Goal: Information Seeking & Learning: Learn about a topic

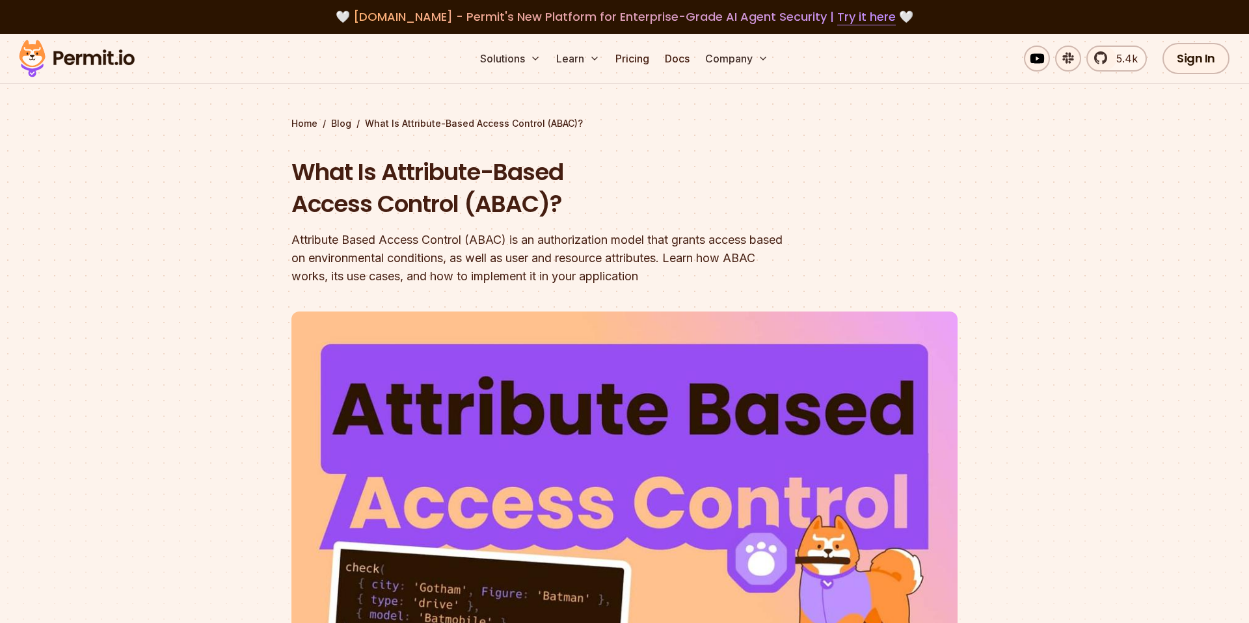
click at [873, 192] on header "What Is Attribute-Based Access Control (ABAC)? Attribute Based Access Control (…" at bounding box center [625, 456] width 666 height 600
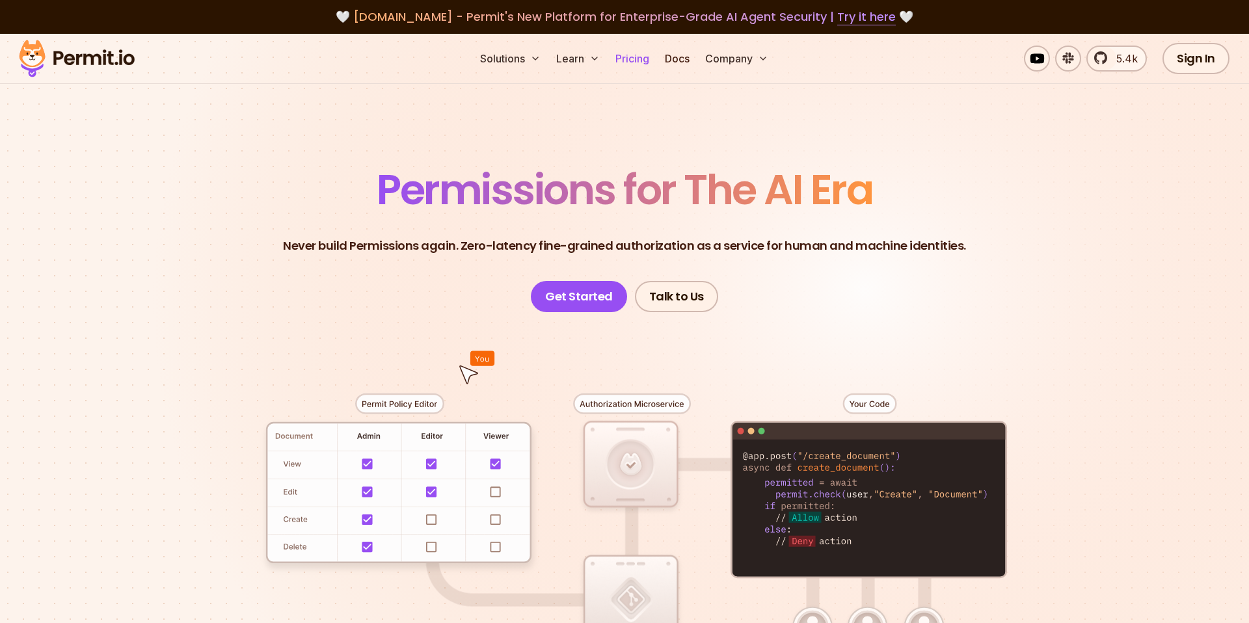
click at [625, 61] on link "Pricing" at bounding box center [632, 59] width 44 height 26
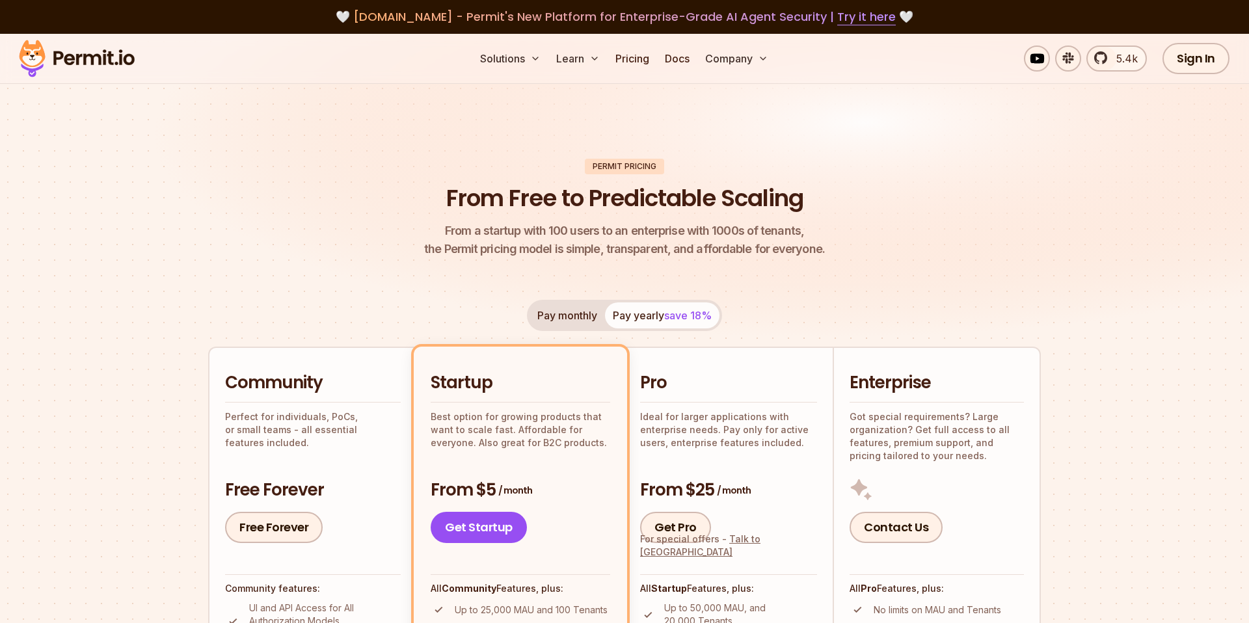
scroll to position [217, 0]
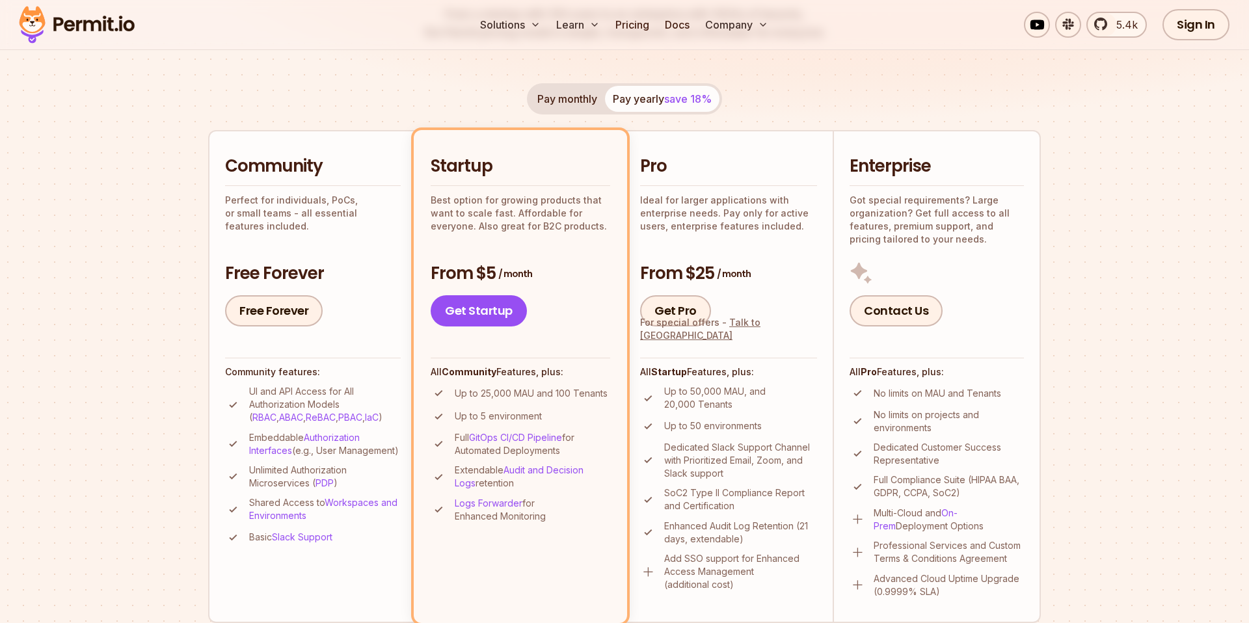
click at [770, 248] on div "Pro Ideal for larger applications with enterprise needs. Pay only for active us…" at bounding box center [728, 241] width 177 height 172
click at [549, 267] on h3 "From $5 / month" at bounding box center [521, 273] width 180 height 23
drag, startPoint x: 226, startPoint y: 277, endPoint x: 359, endPoint y: 272, distance: 132.2
click at [359, 272] on h3 "Free Forever" at bounding box center [313, 273] width 176 height 23
click at [358, 273] on h3 "Free Forever" at bounding box center [313, 273] width 176 height 23
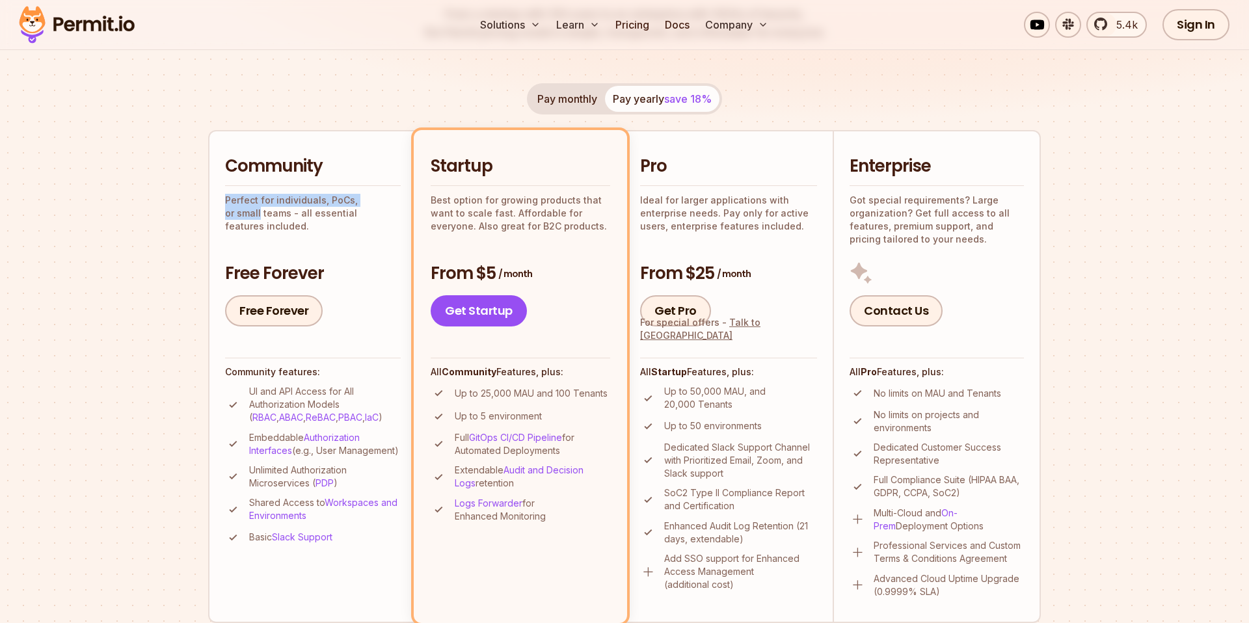
drag, startPoint x: 223, startPoint y: 198, endPoint x: 396, endPoint y: 219, distance: 173.6
click at [410, 205] on li "Community Perfect for individuals, PoCs, or small teams - all essential feature…" at bounding box center [312, 376] width 208 height 493
click at [384, 227] on div "Community Perfect for individuals, PoCs, or small teams - all essential feature…" at bounding box center [313, 241] width 176 height 172
drag, startPoint x: 357, startPoint y: 200, endPoint x: 277, endPoint y: 230, distance: 85.5
click at [277, 230] on div "Community Perfect for individuals, PoCs, or small teams - all essential feature…" at bounding box center [313, 241] width 176 height 172
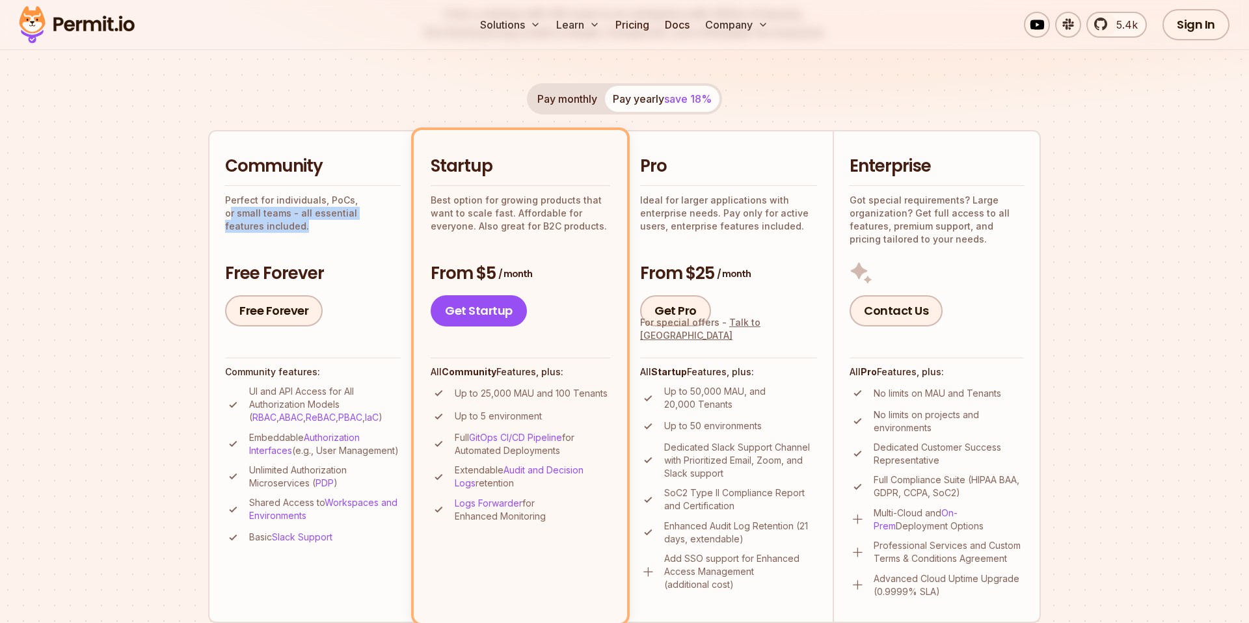
click at [278, 228] on div "Community Perfect for individuals, PoCs, or small teams - all essential feature…" at bounding box center [313, 241] width 176 height 172
drag, startPoint x: 262, startPoint y: 211, endPoint x: 401, endPoint y: 215, distance: 139.3
click at [401, 215] on li "Community Perfect for individuals, PoCs, or small teams - all essential feature…" at bounding box center [312, 376] width 208 height 493
click at [371, 251] on div "Community Perfect for individuals, PoCs, or small teams - all essential feature…" at bounding box center [313, 241] width 176 height 172
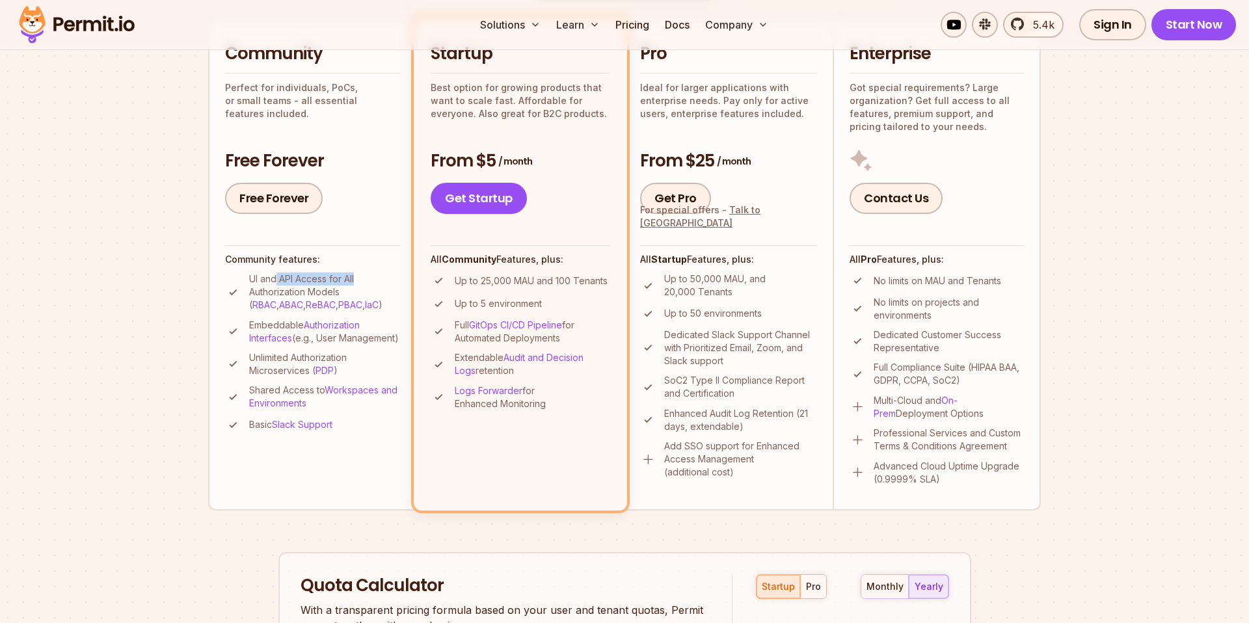
drag, startPoint x: 277, startPoint y: 280, endPoint x: 362, endPoint y: 277, distance: 85.3
click at [362, 277] on p "UI and API Access for All Authorization Models ( RBAC , ABAC , ReBAC , PBAC , I…" at bounding box center [325, 292] width 152 height 39
drag, startPoint x: 245, startPoint y: 292, endPoint x: 390, endPoint y: 288, distance: 145.1
click at [390, 288] on li "UI and API Access for All Authorization Models ( RBAC , ABAC , ReBAC , PBAC , I…" at bounding box center [313, 292] width 176 height 39
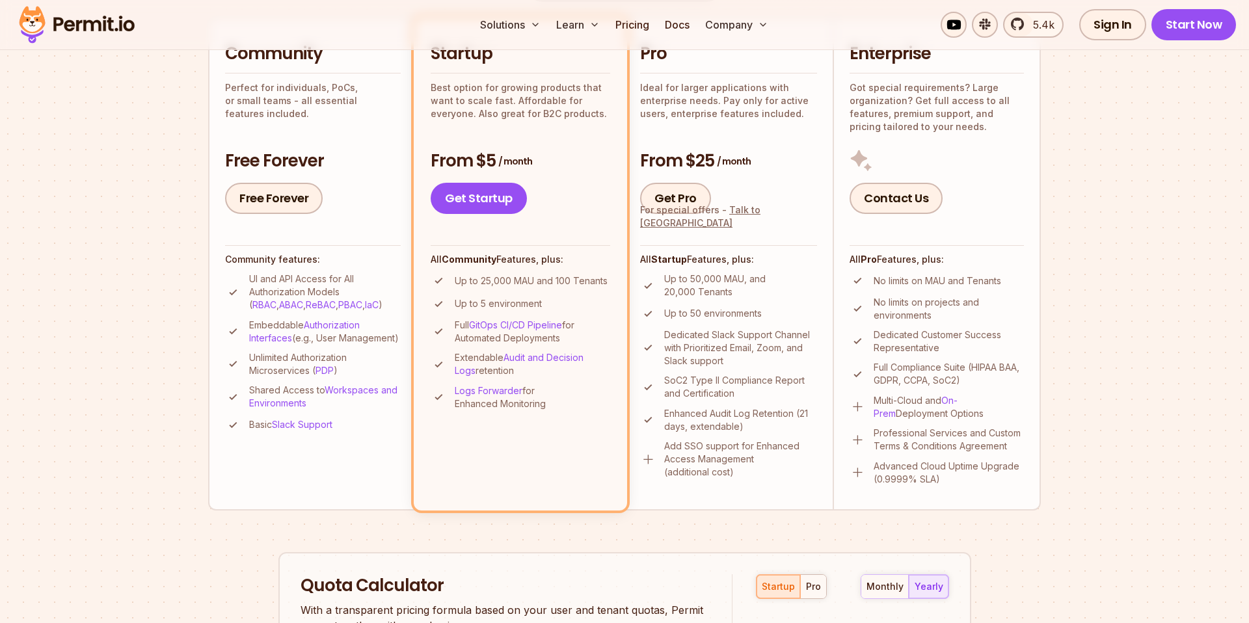
click at [228, 314] on ul "UI and API Access for All Authorization Models ( RBAC , ABAC , ReBAC , PBAC , I…" at bounding box center [313, 353] width 176 height 161
drag, startPoint x: 243, startPoint y: 326, endPoint x: 374, endPoint y: 342, distance: 131.8
click at [374, 342] on li "Embeddable Authorization Interfaces (e.g., User Management)" at bounding box center [313, 332] width 176 height 26
click at [370, 345] on p "Embeddable Authorization Interfaces (e.g., User Management)" at bounding box center [325, 332] width 152 height 26
drag, startPoint x: 246, startPoint y: 374, endPoint x: 367, endPoint y: 383, distance: 121.4
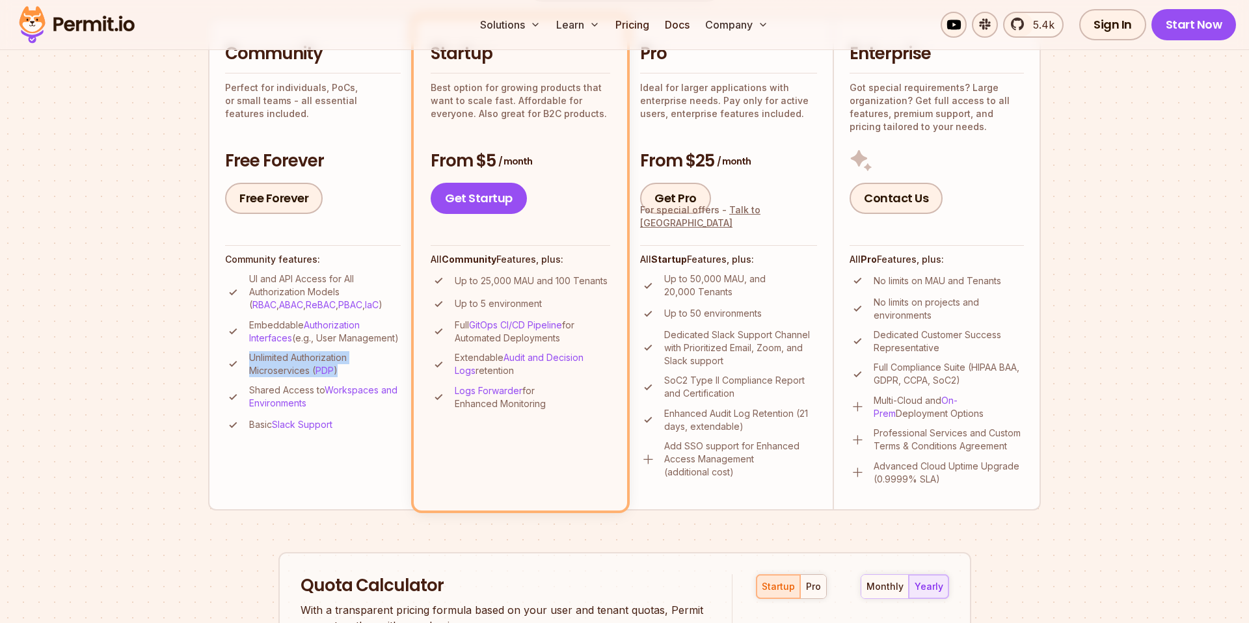
click at [367, 377] on li "Unlimited Authorization Microservices ( PDP )" at bounding box center [313, 364] width 176 height 26
click at [367, 377] on p "Unlimited Authorization Microservices ( PDP )" at bounding box center [325, 364] width 152 height 26
drag, startPoint x: 329, startPoint y: 373, endPoint x: 364, endPoint y: 382, distance: 36.9
click at [364, 377] on p "Unlimited Authorization Microservices ( PDP )" at bounding box center [325, 364] width 152 height 26
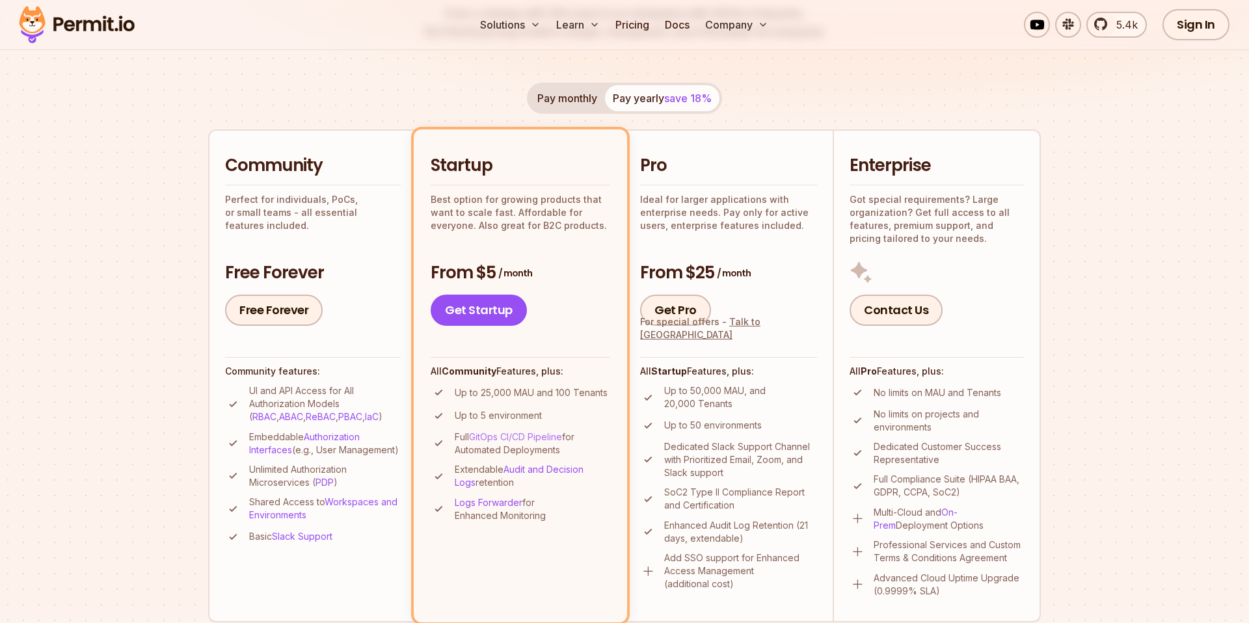
scroll to position [234, 0]
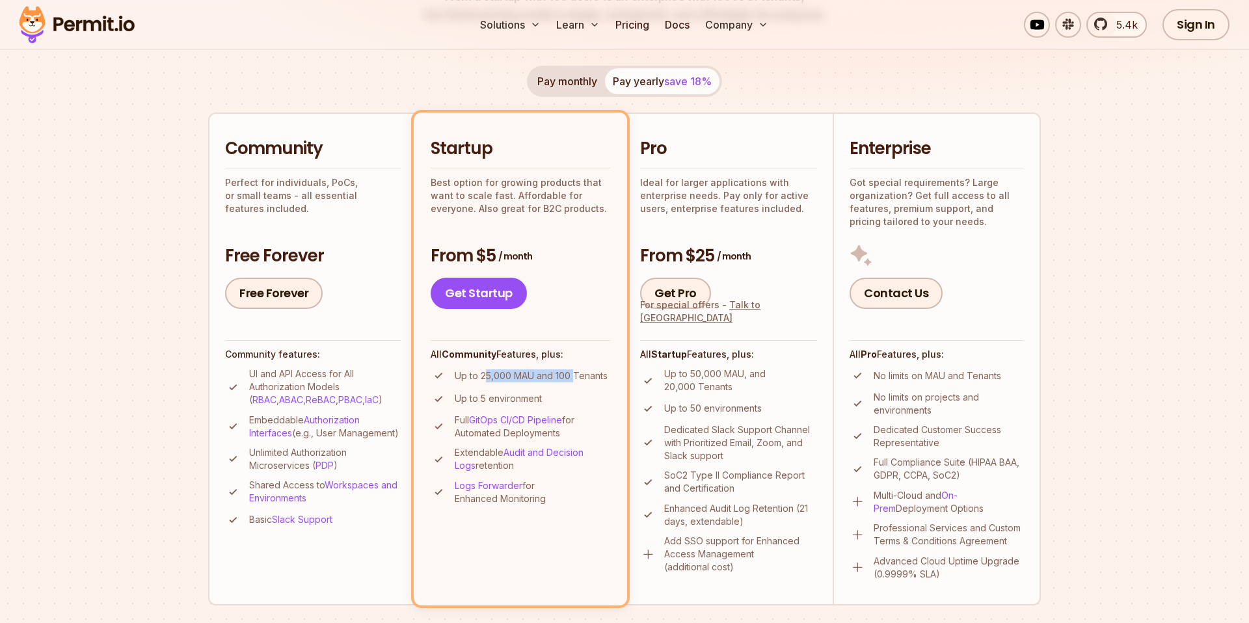
drag, startPoint x: 488, startPoint y: 375, endPoint x: 566, endPoint y: 389, distance: 79.4
click at [576, 379] on p "Up to 25,000 MAU and 100 Tenants" at bounding box center [531, 376] width 153 height 13
click at [565, 391] on li "Up to 5 environment" at bounding box center [521, 399] width 180 height 16
drag, startPoint x: 556, startPoint y: 378, endPoint x: 607, endPoint y: 382, distance: 51.6
click at [607, 382] on p "Up to 25,000 MAU and 100 Tenants" at bounding box center [531, 376] width 153 height 13
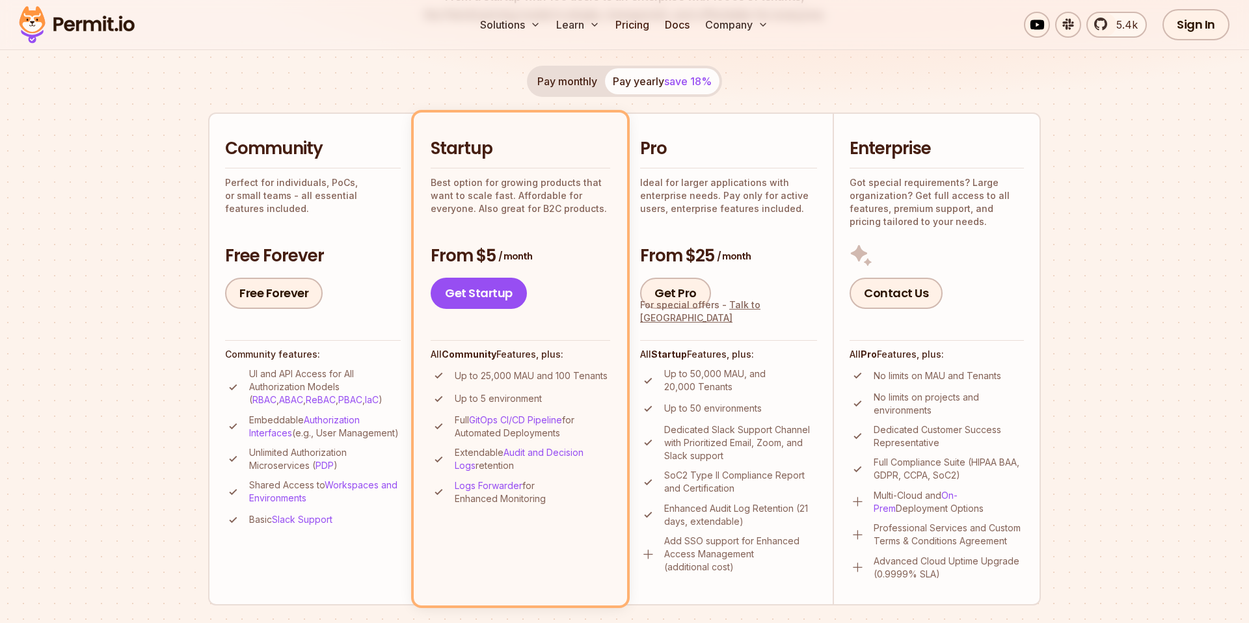
click at [586, 398] on li "Up to 5 environment" at bounding box center [521, 399] width 180 height 16
drag, startPoint x: 424, startPoint y: 182, endPoint x: 593, endPoint y: 188, distance: 168.7
click at [596, 183] on li "Startup Best option for growing products that want to scale fast. Affordable fo…" at bounding box center [520, 359] width 213 height 493
click at [568, 208] on p "Best option for growing products that want to scale fast. Affordable for everyo…" at bounding box center [521, 195] width 180 height 39
drag, startPoint x: 448, startPoint y: 200, endPoint x: 584, endPoint y: 199, distance: 136.0
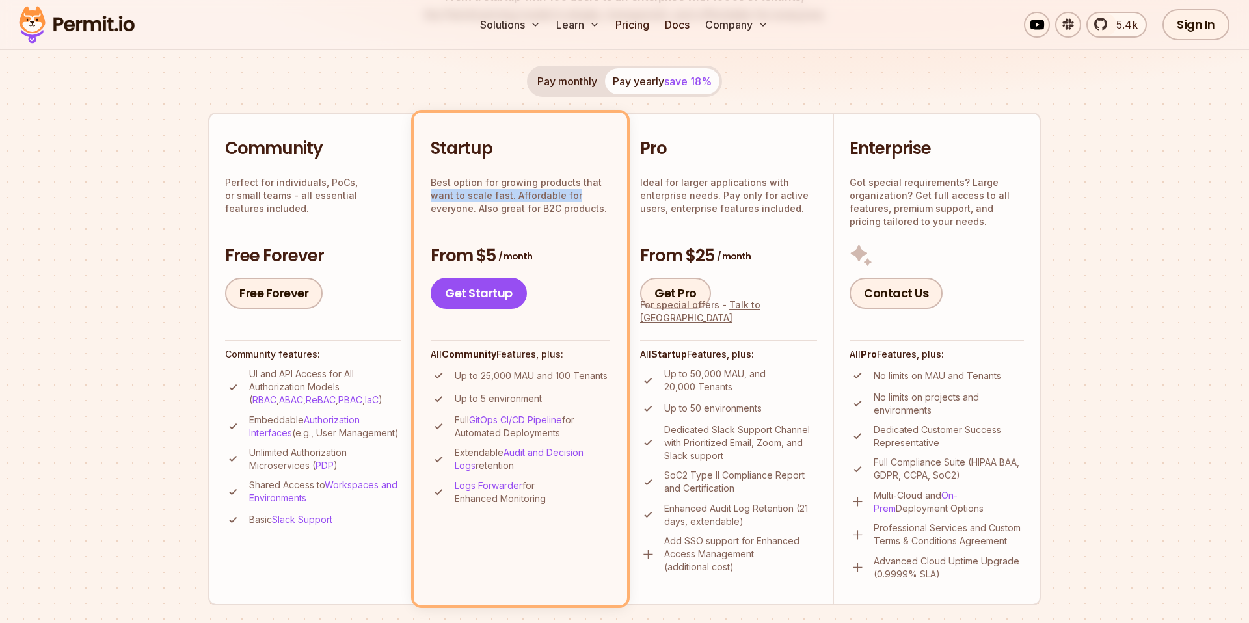
click at [584, 199] on p "Best option for growing products that want to scale fast. Affordable for everyo…" at bounding box center [521, 195] width 180 height 39
click at [578, 204] on p "Best option for growing products that want to scale fast. Affordable for everyo…" at bounding box center [521, 195] width 180 height 39
drag, startPoint x: 442, startPoint y: 205, endPoint x: 493, endPoint y: 211, distance: 51.2
click at [475, 208] on li "Startup Best option for growing products that want to scale fast. Affordable fo…" at bounding box center [520, 359] width 213 height 493
click at [493, 213] on p "Best option for growing products that want to scale fast. Affordable for everyo…" at bounding box center [521, 195] width 180 height 39
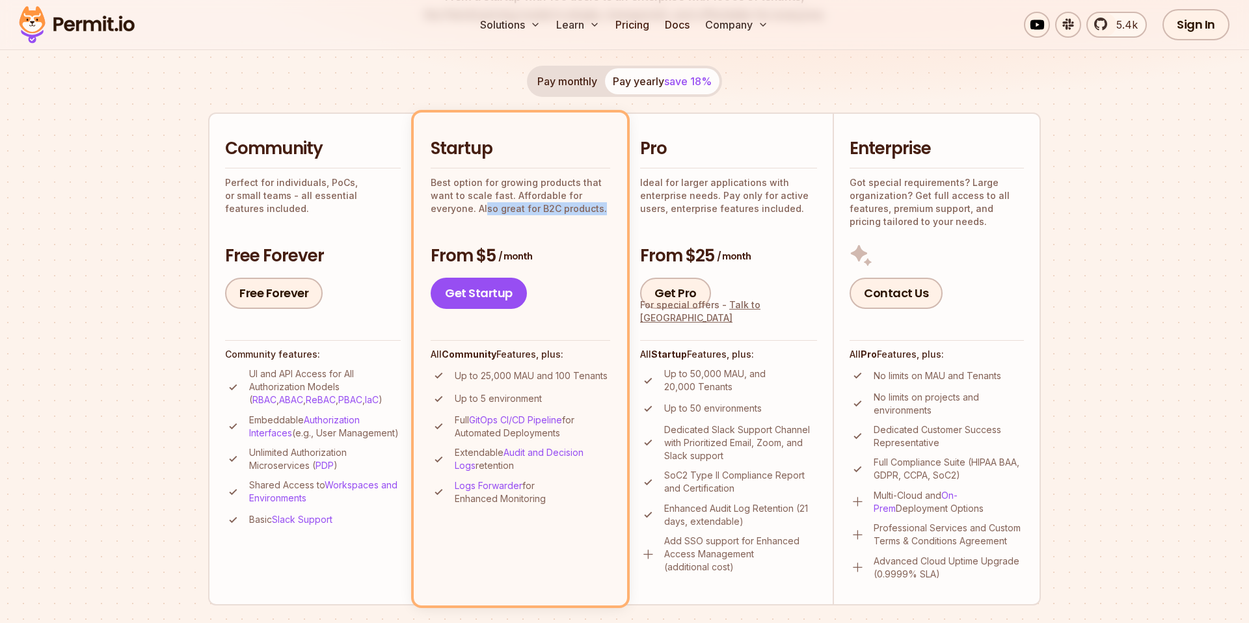
drag, startPoint x: 484, startPoint y: 208, endPoint x: 605, endPoint y: 217, distance: 121.4
click at [605, 217] on div "Startup Best option for growing products that want to scale fast. Affordable fo…" at bounding box center [521, 223] width 180 height 172
click at [577, 224] on div "Startup Best option for growing products that want to scale fast. Affordable fo…" at bounding box center [521, 223] width 180 height 172
drag, startPoint x: 531, startPoint y: 215, endPoint x: 605, endPoint y: 225, distance: 74.3
click at [612, 218] on li "Startup Best option for growing products that want to scale fast. Affordable fo…" at bounding box center [520, 359] width 213 height 493
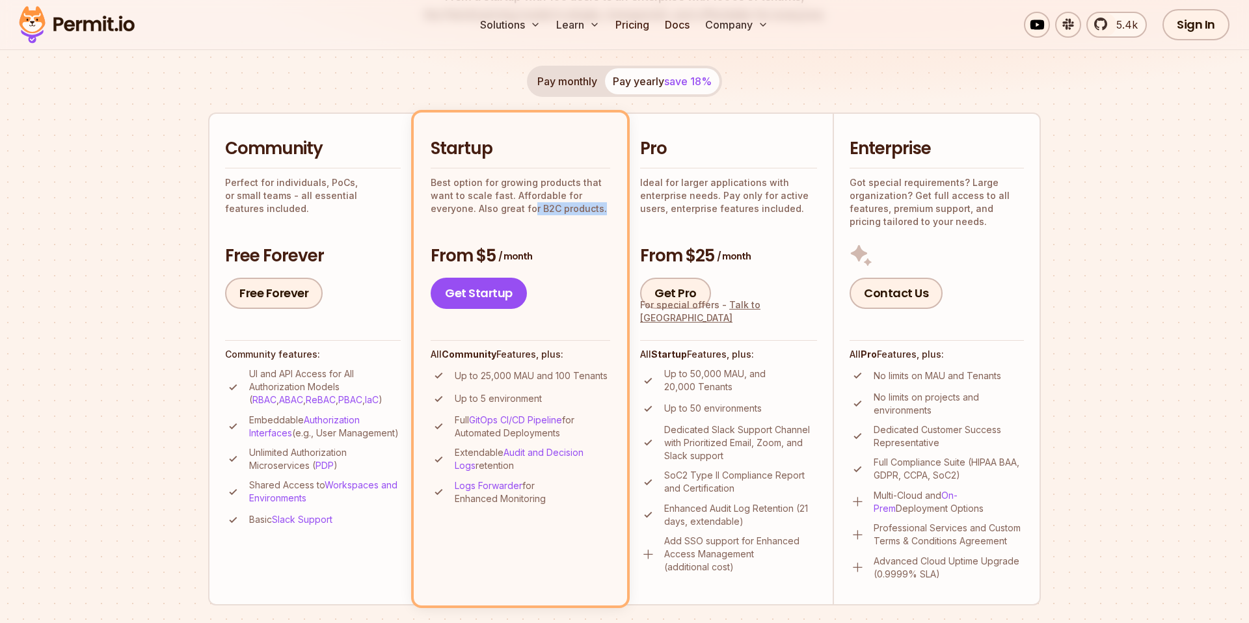
click at [605, 225] on div "Startup Best option for growing products that want to scale fast. Affordable fo…" at bounding box center [521, 223] width 180 height 172
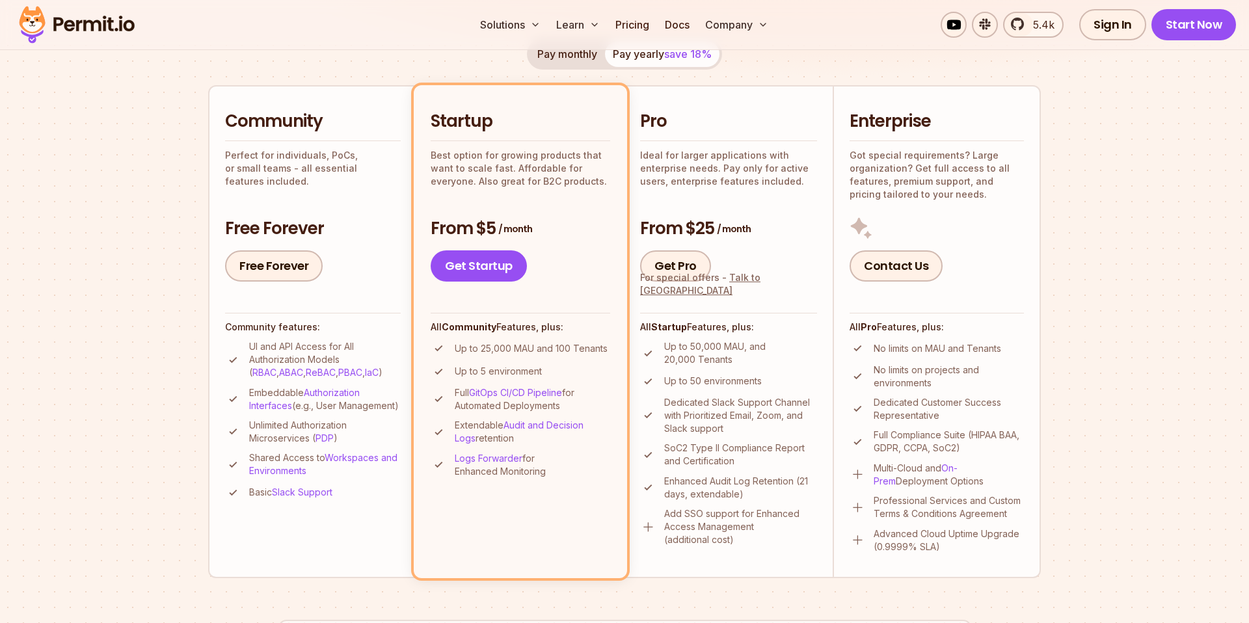
scroll to position [315, 0]
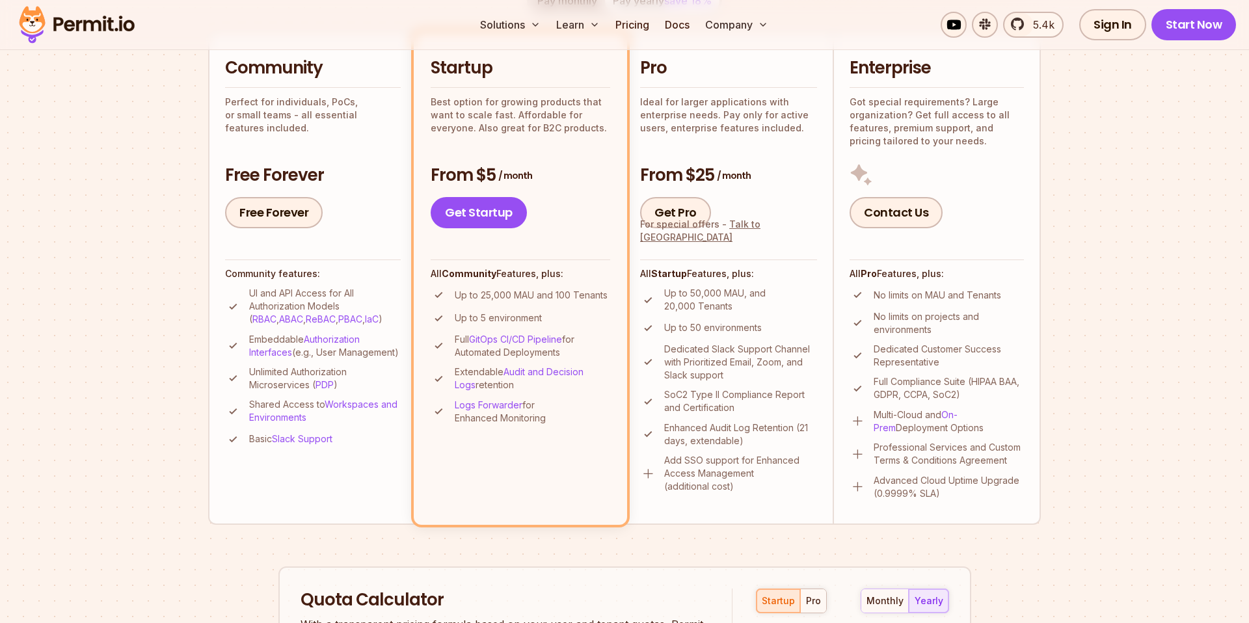
click at [500, 484] on li "Startup Best option for growing products that want to scale fast. Affordable fo…" at bounding box center [520, 278] width 213 height 493
drag, startPoint x: 450, startPoint y: 372, endPoint x: 540, endPoint y: 382, distance: 91.0
click at [540, 382] on li "Extendable Audit and Decision Logs retention" at bounding box center [521, 379] width 180 height 26
click at [539, 383] on p "Extendable Audit and Decision Logs retention" at bounding box center [533, 379] width 156 height 26
drag, startPoint x: 454, startPoint y: 370, endPoint x: 558, endPoint y: 383, distance: 104.8
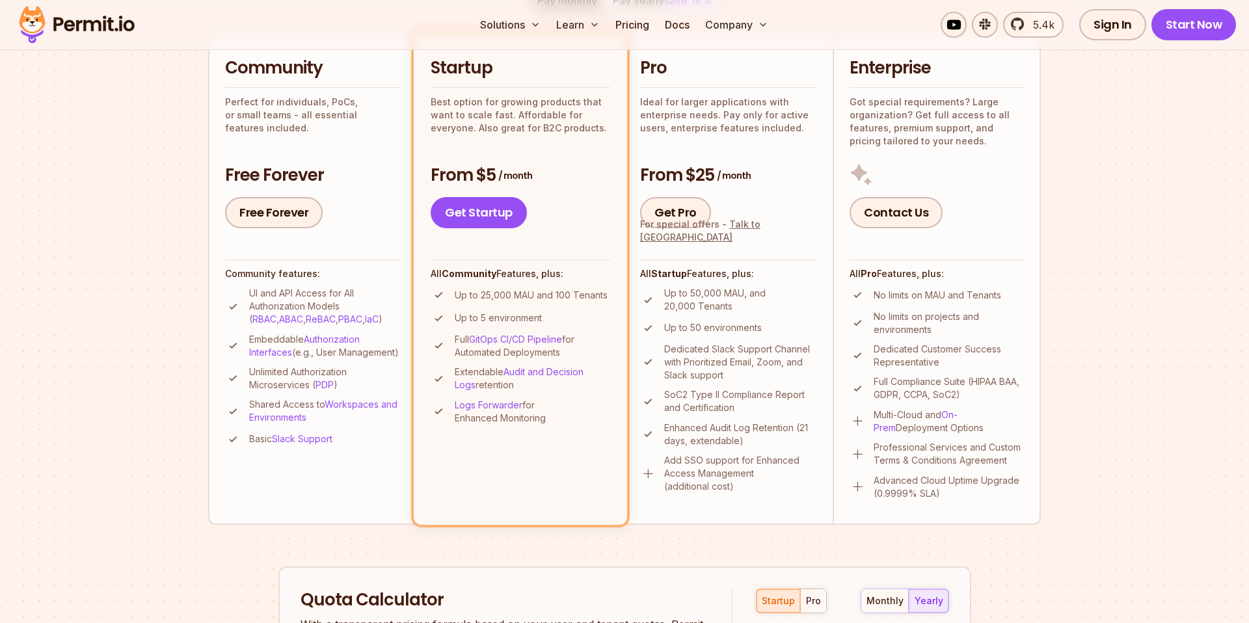
click at [558, 382] on li "Extendable Audit and Decision Logs retention" at bounding box center [521, 379] width 180 height 26
click at [553, 385] on p "Extendable Audit and Decision Logs retention" at bounding box center [533, 379] width 156 height 26
drag, startPoint x: 486, startPoint y: 404, endPoint x: 548, endPoint y: 423, distance: 64.6
click at [548, 423] on li "Logs Forwarder for Enhanced Monitoring" at bounding box center [521, 412] width 180 height 26
click at [545, 430] on li "Startup Best option for growing products that want to scale fast. Affordable fo…" at bounding box center [520, 278] width 213 height 493
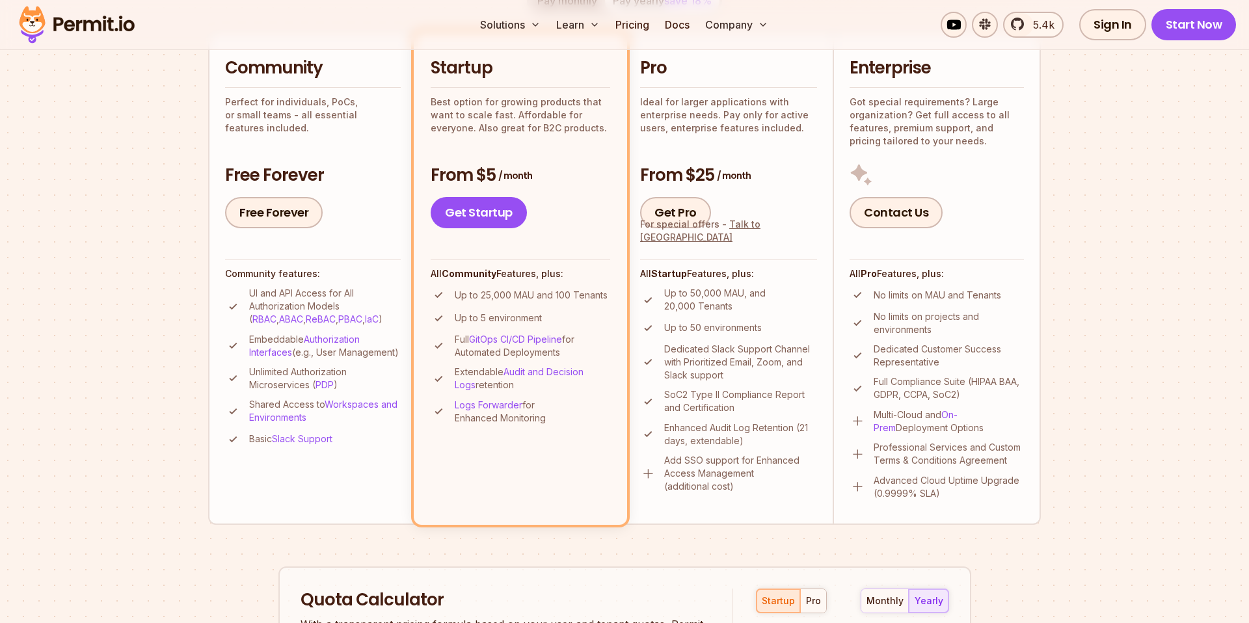
drag, startPoint x: 457, startPoint y: 422, endPoint x: 571, endPoint y: 429, distance: 114.1
click at [571, 429] on li "Startup Best option for growing products that want to scale fast. Affordable fo…" at bounding box center [520, 278] width 213 height 493
click at [567, 433] on li "Startup Best option for growing products that want to scale fast. Affordable fo…" at bounding box center [520, 278] width 213 height 493
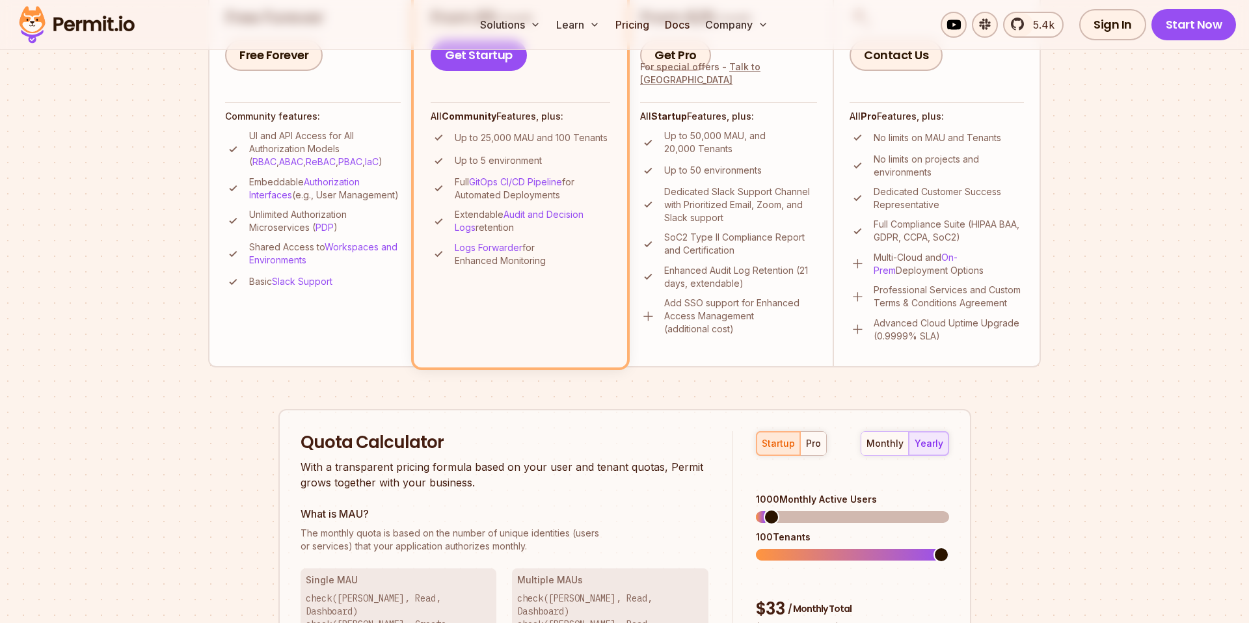
scroll to position [631, 0]
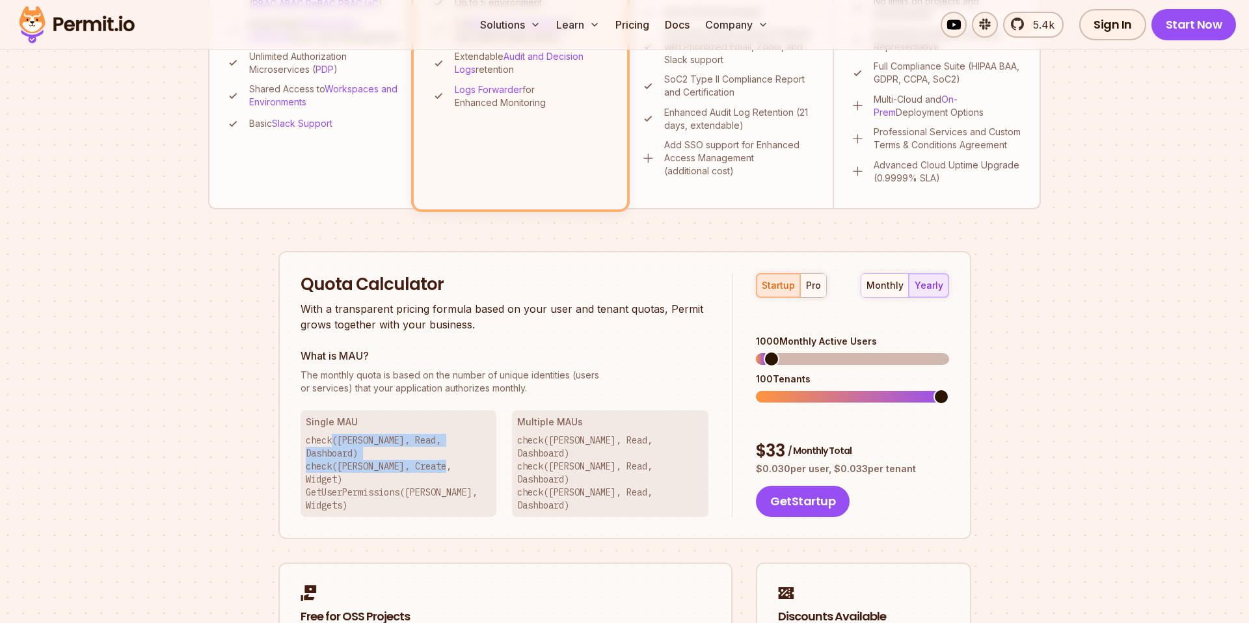
drag, startPoint x: 333, startPoint y: 442, endPoint x: 407, endPoint y: 470, distance: 79.3
click at [471, 448] on p "check([PERSON_NAME], Read, Dashboard) check([PERSON_NAME], Create, Widget) GetU…" at bounding box center [399, 473] width 186 height 78
click at [407, 470] on p "check([PERSON_NAME], Read, Dashboard) check([PERSON_NAME], Create, Widget) GetU…" at bounding box center [399, 473] width 186 height 78
drag, startPoint x: 309, startPoint y: 455, endPoint x: 469, endPoint y: 451, distance: 159.5
click at [469, 451] on p "check([PERSON_NAME], Read, Dashboard) check([PERSON_NAME], Create, Widget) GetU…" at bounding box center [399, 473] width 186 height 78
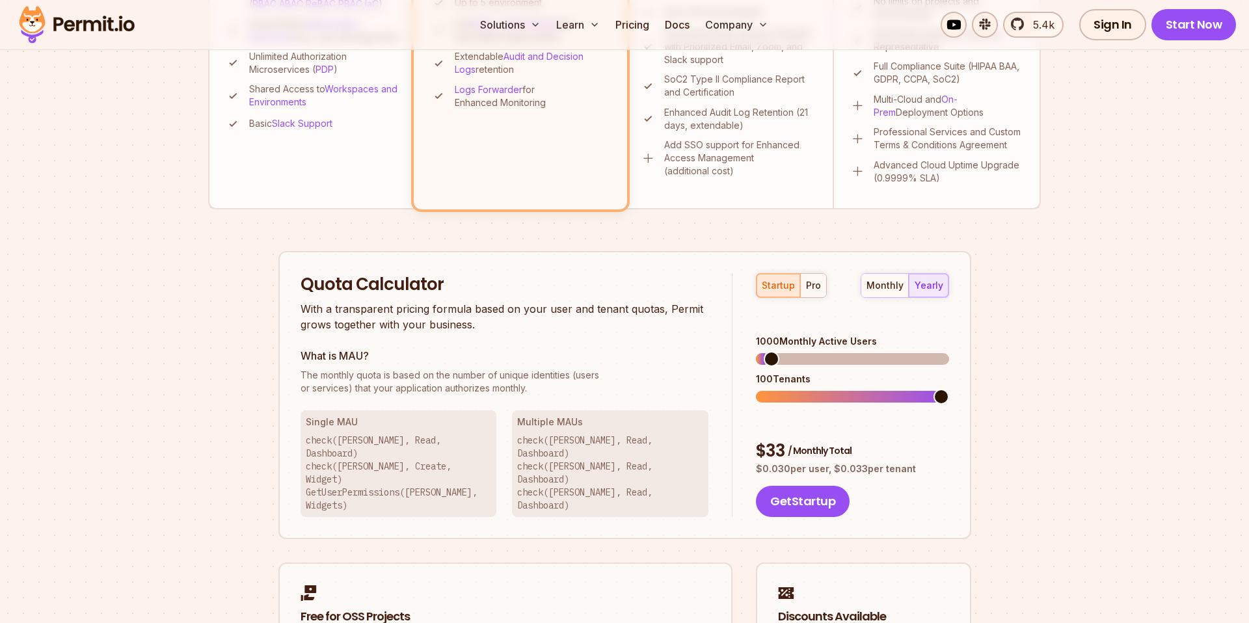
click at [420, 467] on p "check([PERSON_NAME], Read, Dashboard) check([PERSON_NAME], Create, Widget) GetU…" at bounding box center [399, 473] width 186 height 78
drag, startPoint x: 307, startPoint y: 470, endPoint x: 484, endPoint y: 470, distance: 177.0
click at [484, 470] on p "check([PERSON_NAME], Read, Dashboard) check([PERSON_NAME], Create, Widget) GetU…" at bounding box center [399, 473] width 186 height 78
click at [465, 489] on div "Quota Calculator With a transparent pricing formula based on your user and tena…" at bounding box center [625, 395] width 693 height 289
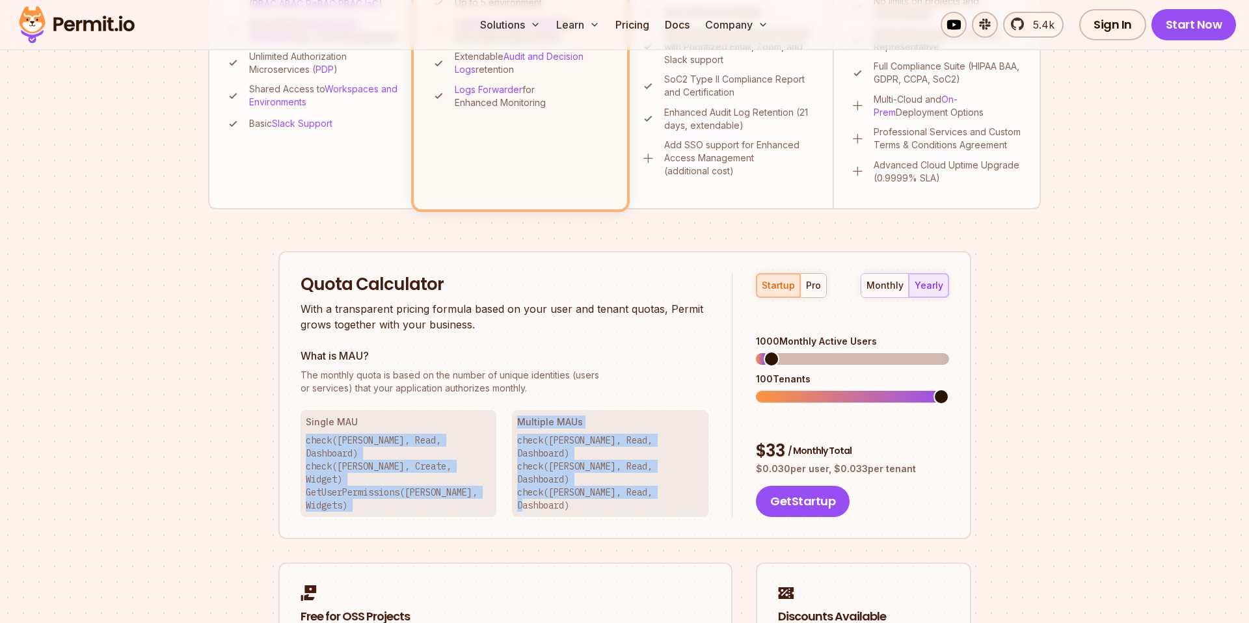
drag, startPoint x: 629, startPoint y: 441, endPoint x: 673, endPoint y: 471, distance: 53.4
click at [673, 471] on div "Single MAU check([PERSON_NAME], Read, Dashboard) check([PERSON_NAME], Create, W…" at bounding box center [505, 464] width 409 height 107
click at [673, 471] on p "check([PERSON_NAME], Read, Dashboard) check([PERSON_NAME], Read, Dashboard) che…" at bounding box center [610, 473] width 186 height 78
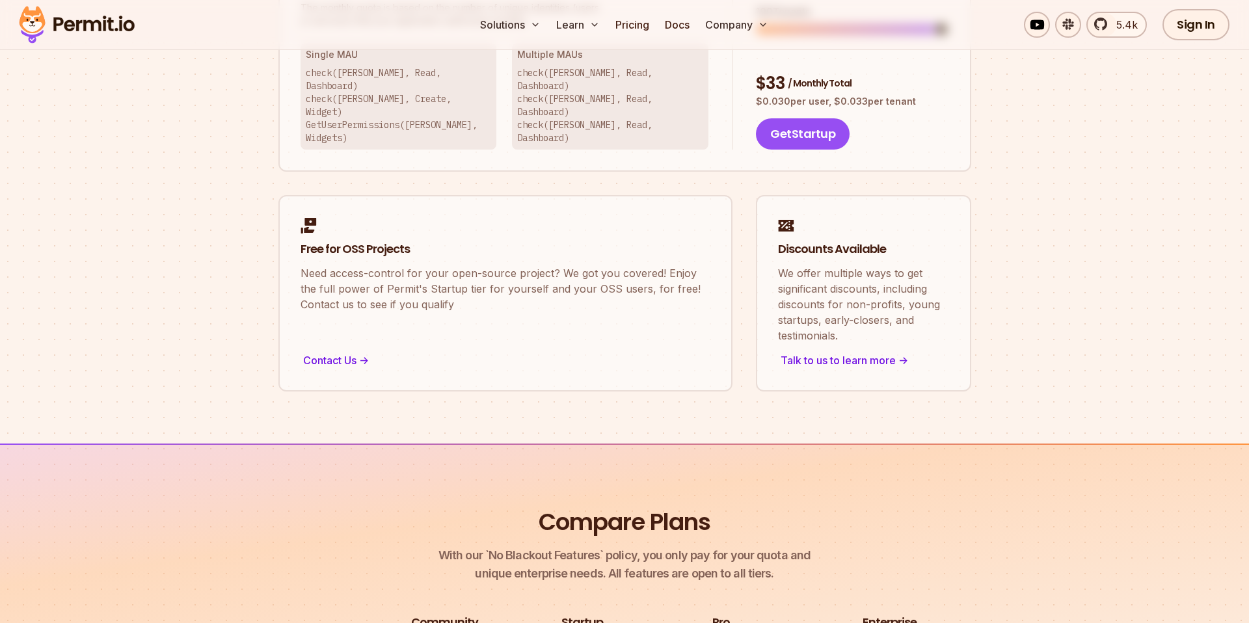
scroll to position [0, 0]
